Goal: Find contact information: Find contact information

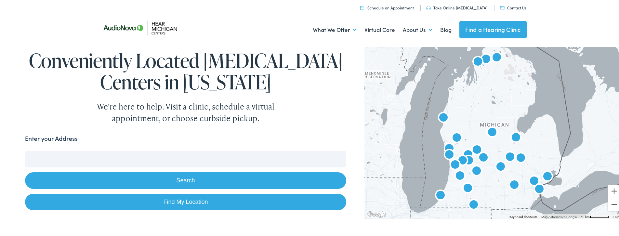
click at [512, 6] on link "Contact Us" at bounding box center [513, 7] width 26 height 6
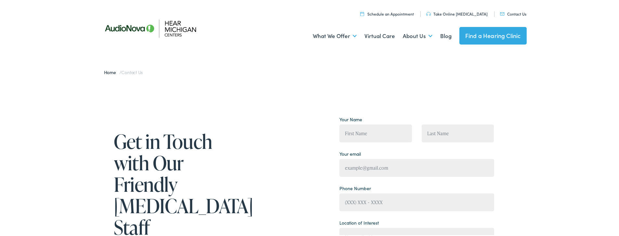
click at [513, 14] on link "Contact Us" at bounding box center [513, 13] width 26 height 6
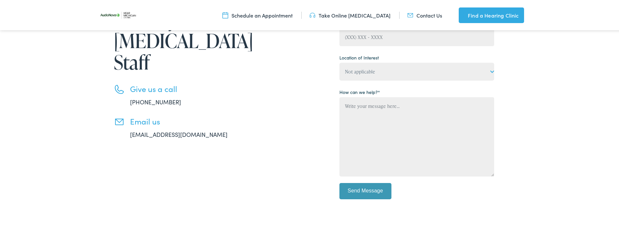
scroll to position [315, 0]
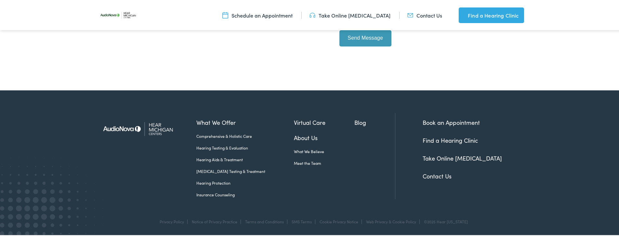
click at [444, 140] on link "Find a Hearing Clinic" at bounding box center [449, 139] width 55 height 8
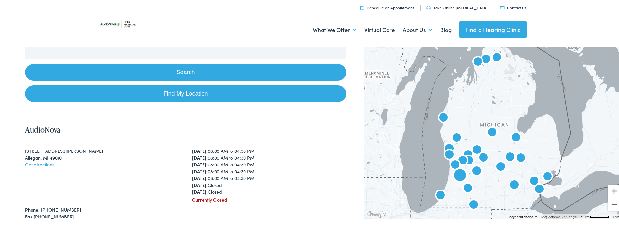
scroll to position [162, 0]
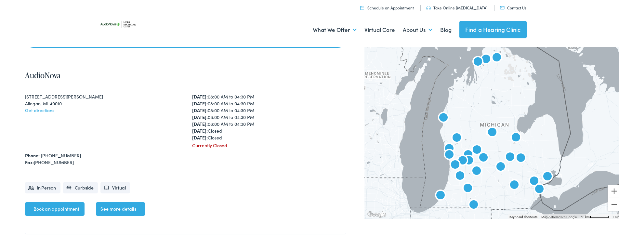
click at [251, 25] on ul "What We Offer Comprehensive & Holistic Care Hearing Testing & Evaluation Hearin…" at bounding box center [311, 29] width 429 height 24
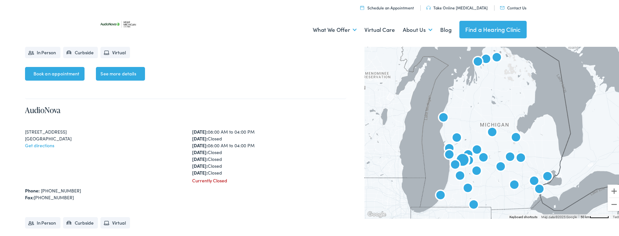
scroll to position [1570, 0]
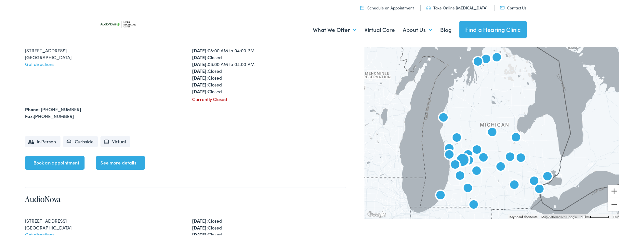
click at [152, 80] on div "4072 Chicago Drive Grandville, MI 49418 Get directions" at bounding box center [102, 74] width 154 height 56
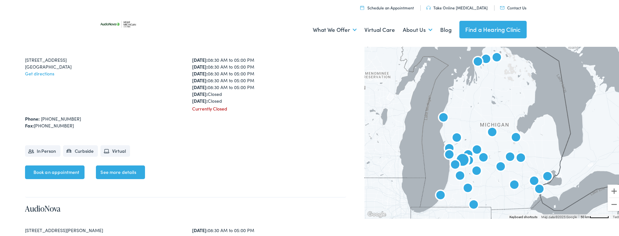
scroll to position [1561, 0]
drag, startPoint x: 24, startPoint y: 60, endPoint x: 69, endPoint y: 62, distance: 45.6
copy div "4072 Chicago Drive Grandville, MI 49418"
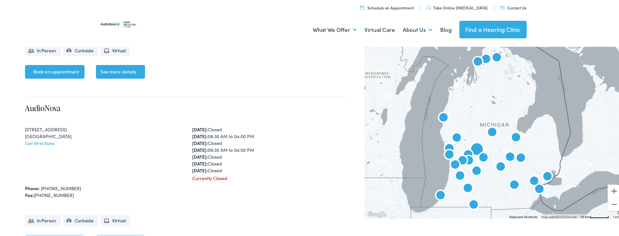
scroll to position [1913, 0]
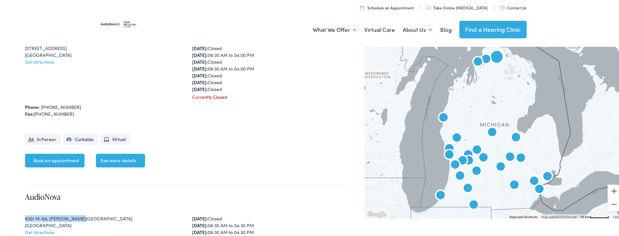
drag, startPoint x: 25, startPoint y: 217, endPoint x: 82, endPoint y: 216, distance: 57.5
click at [82, 216] on div "6301 M-68, Bowens Corner" at bounding box center [102, 217] width 154 height 7
copy div "6301 M-68, Bowens Corner"
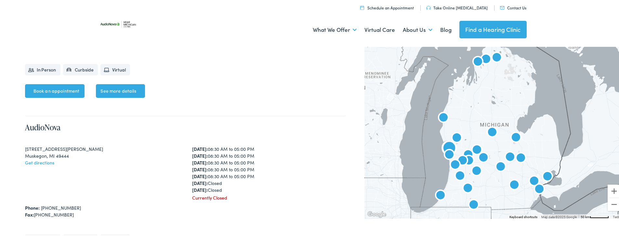
scroll to position [2914, 0]
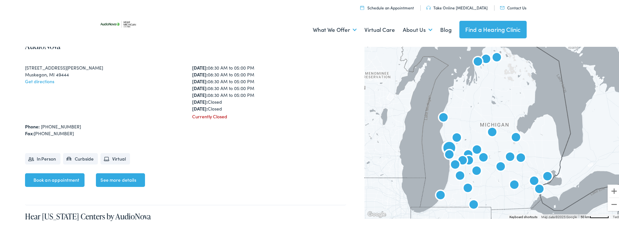
click at [33, 73] on div "Muskegon, MI 49444" at bounding box center [102, 73] width 154 height 7
copy div "Muskegon"
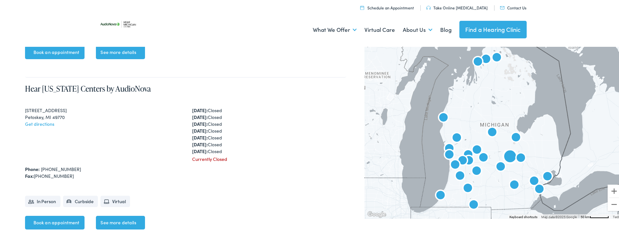
scroll to position [3239, 0]
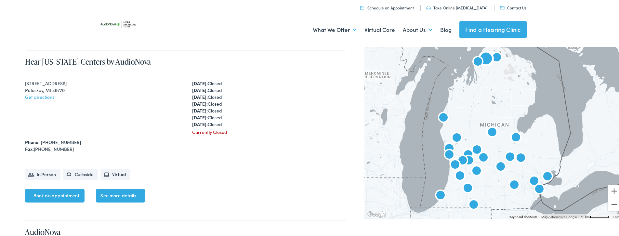
click at [221, 167] on ul "In Person Curbside Virtual" at bounding box center [185, 170] width 321 height 21
drag, startPoint x: 23, startPoint y: 81, endPoint x: 66, endPoint y: 88, distance: 43.1
copy div "1101 N US 31 HWY Petoskey, MI 49770"
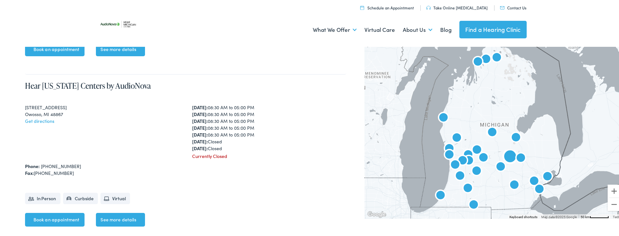
scroll to position [2910, 0]
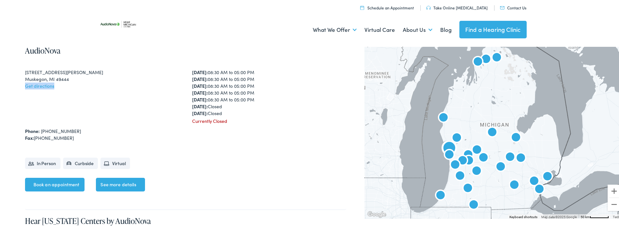
drag, startPoint x: 11, startPoint y: 86, endPoint x: 57, endPoint y: 88, distance: 45.8
copy link "Get directions"
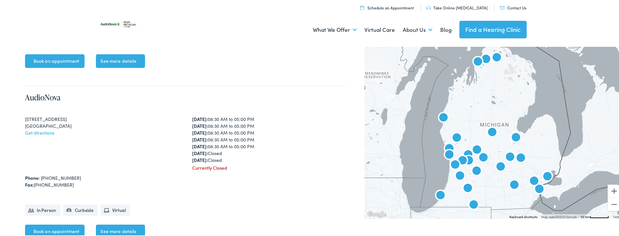
scroll to position [481, 0]
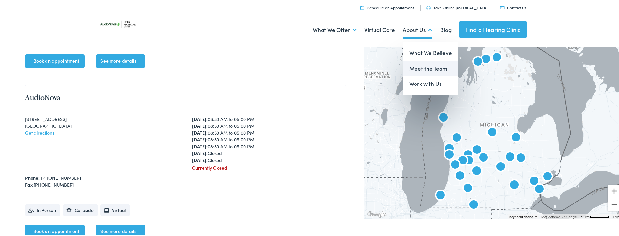
click at [423, 66] on link "Meet the Team" at bounding box center [431, 68] width 56 height 16
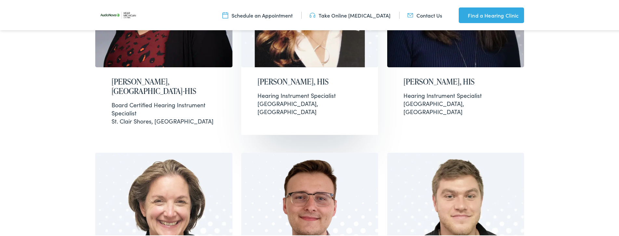
scroll to position [244, 0]
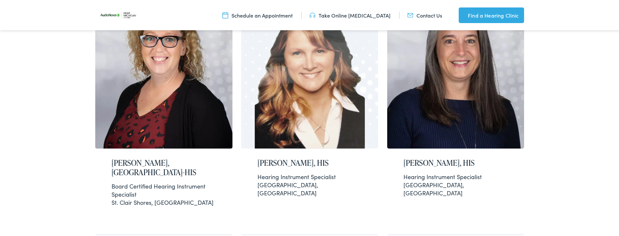
click at [58, 11] on nav "Menu Close Schedule an Appointment Take Online Hearing Test Contact Us Find a H…" at bounding box center [312, 14] width 624 height 29
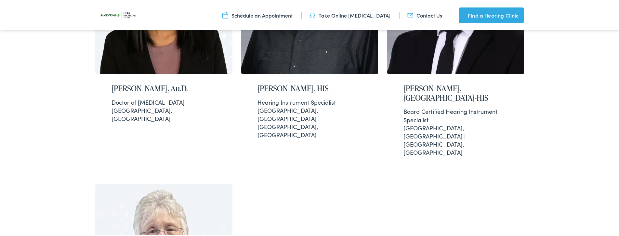
scroll to position [1408, 0]
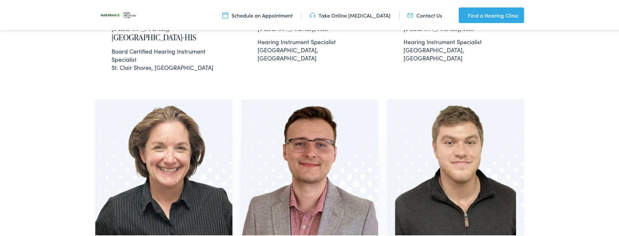
scroll to position [487, 0]
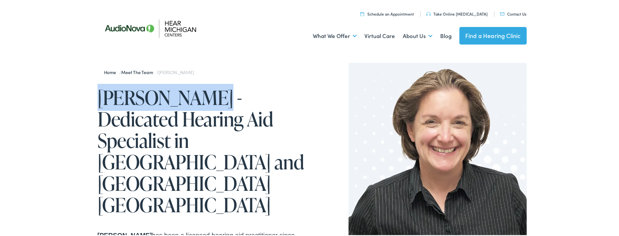
drag, startPoint x: 97, startPoint y: 98, endPoint x: 192, endPoint y: 97, distance: 95.9
click at [192, 97] on h1 "[PERSON_NAME] - Dedicated Hearing Aid Specialist in [GEOGRAPHIC_DATA] and [GEOG…" at bounding box center [204, 150] width 214 height 129
copy h1 "[PERSON_NAME]"
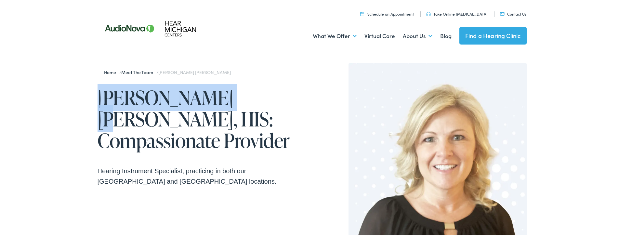
drag, startPoint x: 94, startPoint y: 101, endPoint x: 238, endPoint y: 103, distance: 144.6
copy h1 "[PERSON_NAME] [PERSON_NAME]"
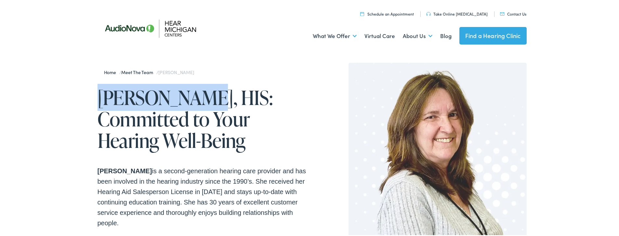
drag, startPoint x: 95, startPoint y: 99, endPoint x: 192, endPoint y: 94, distance: 96.6
click at [192, 94] on h1 "[PERSON_NAME], HIS: Committed to Your Hearing Well-Being" at bounding box center [204, 118] width 214 height 64
